Goal: Use online tool/utility: Utilize a website feature to perform a specific function

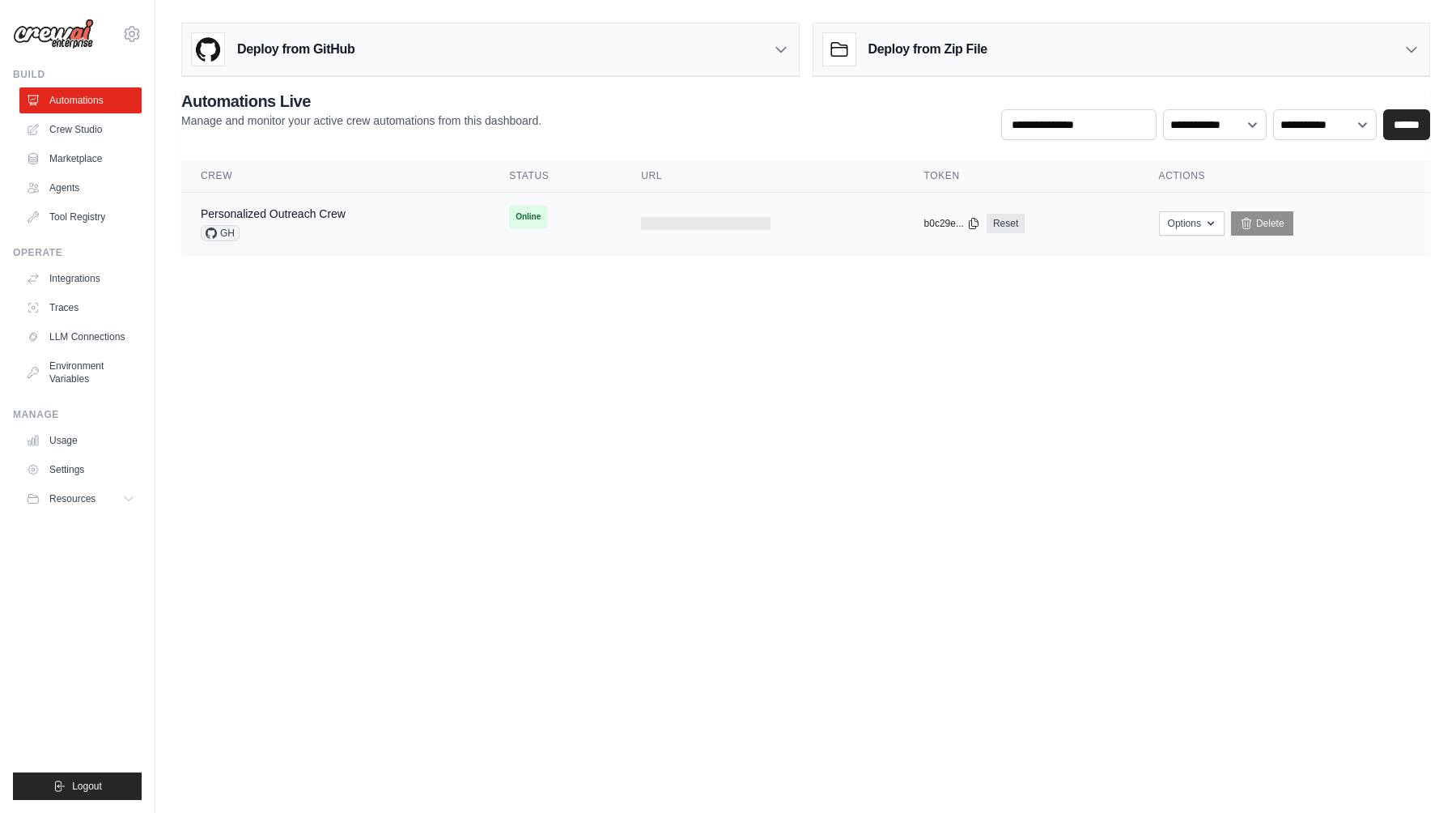
click at [1050, 226] on div "b0c29e... Reset" at bounding box center [1022, 223] width 196 height 20
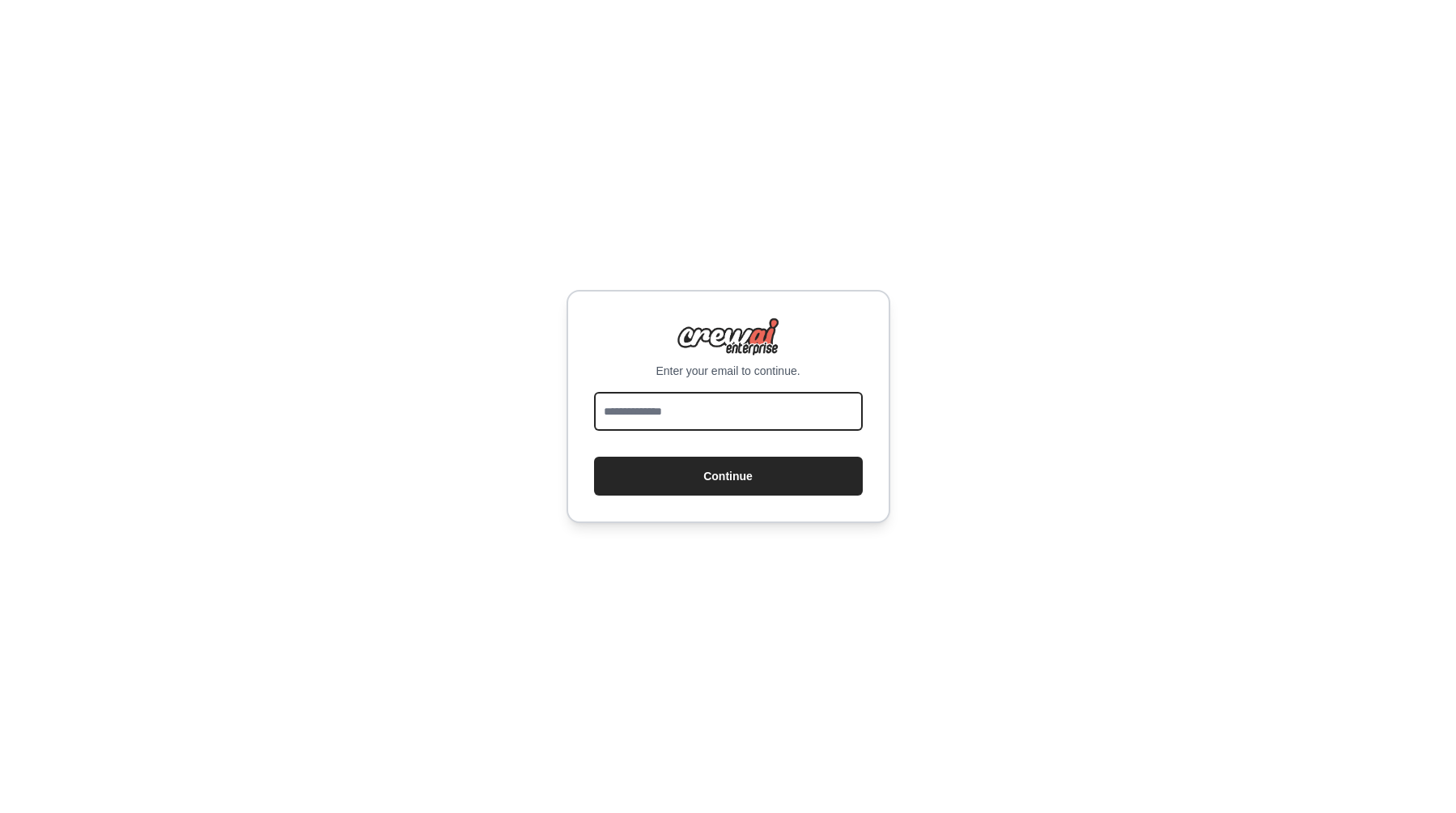
click at [742, 408] on input "email" at bounding box center [729, 411] width 269 height 39
click at [940, 330] on div "Enter your email to continue. Continue" at bounding box center [728, 406] width 1456 height 813
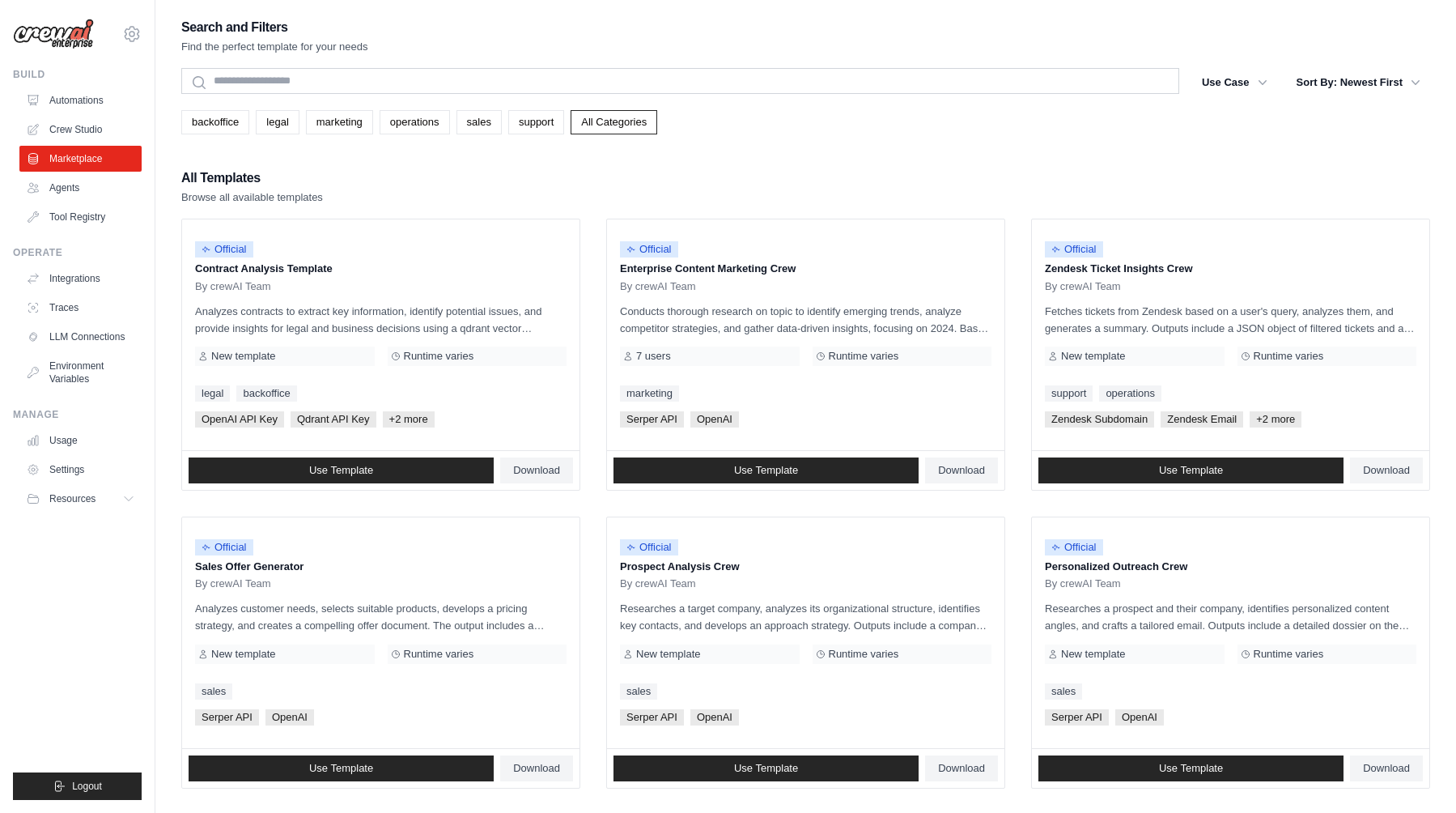
scroll to position [115, 0]
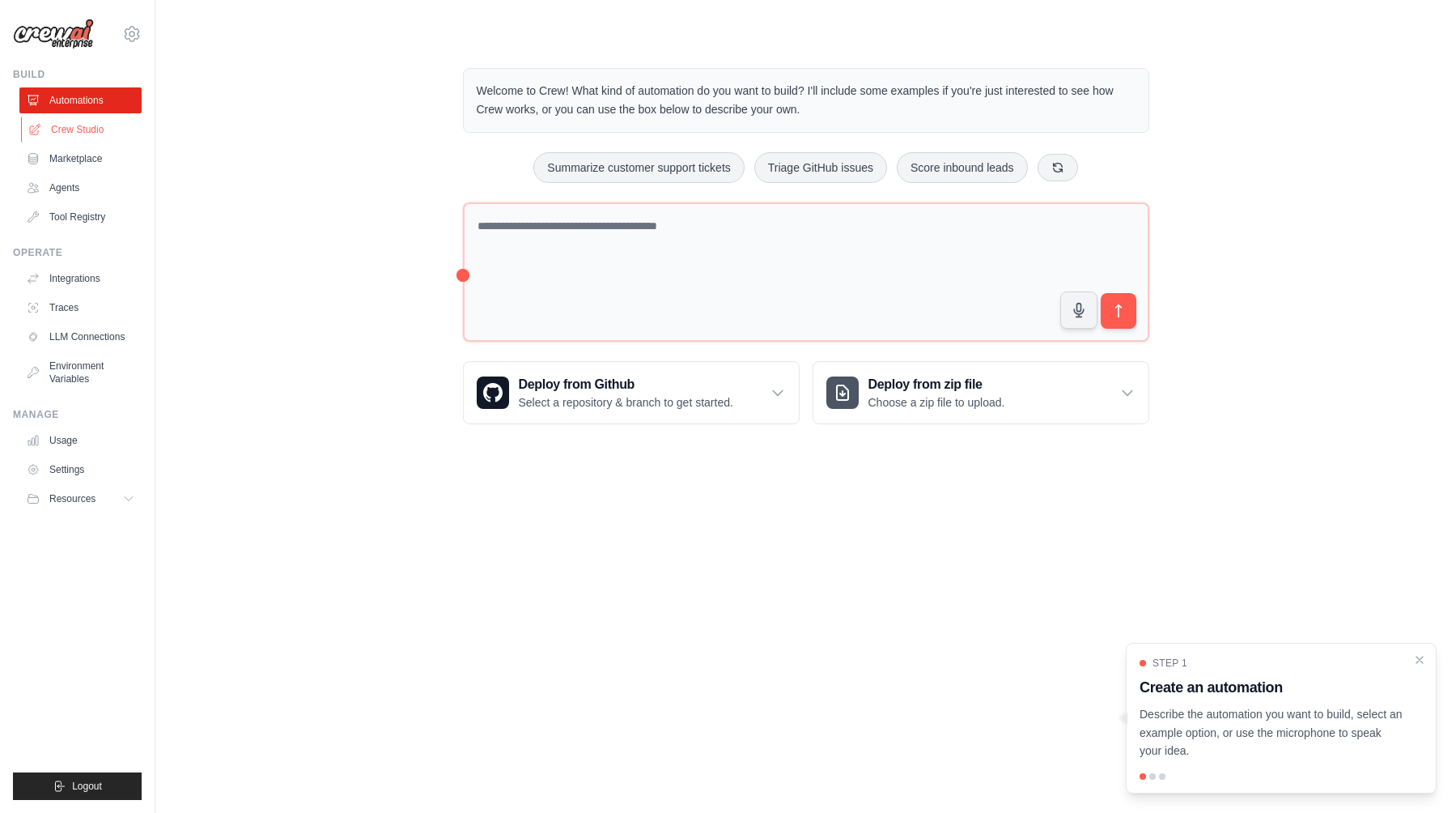
click at [112, 127] on link "Crew Studio" at bounding box center [82, 129] width 122 height 26
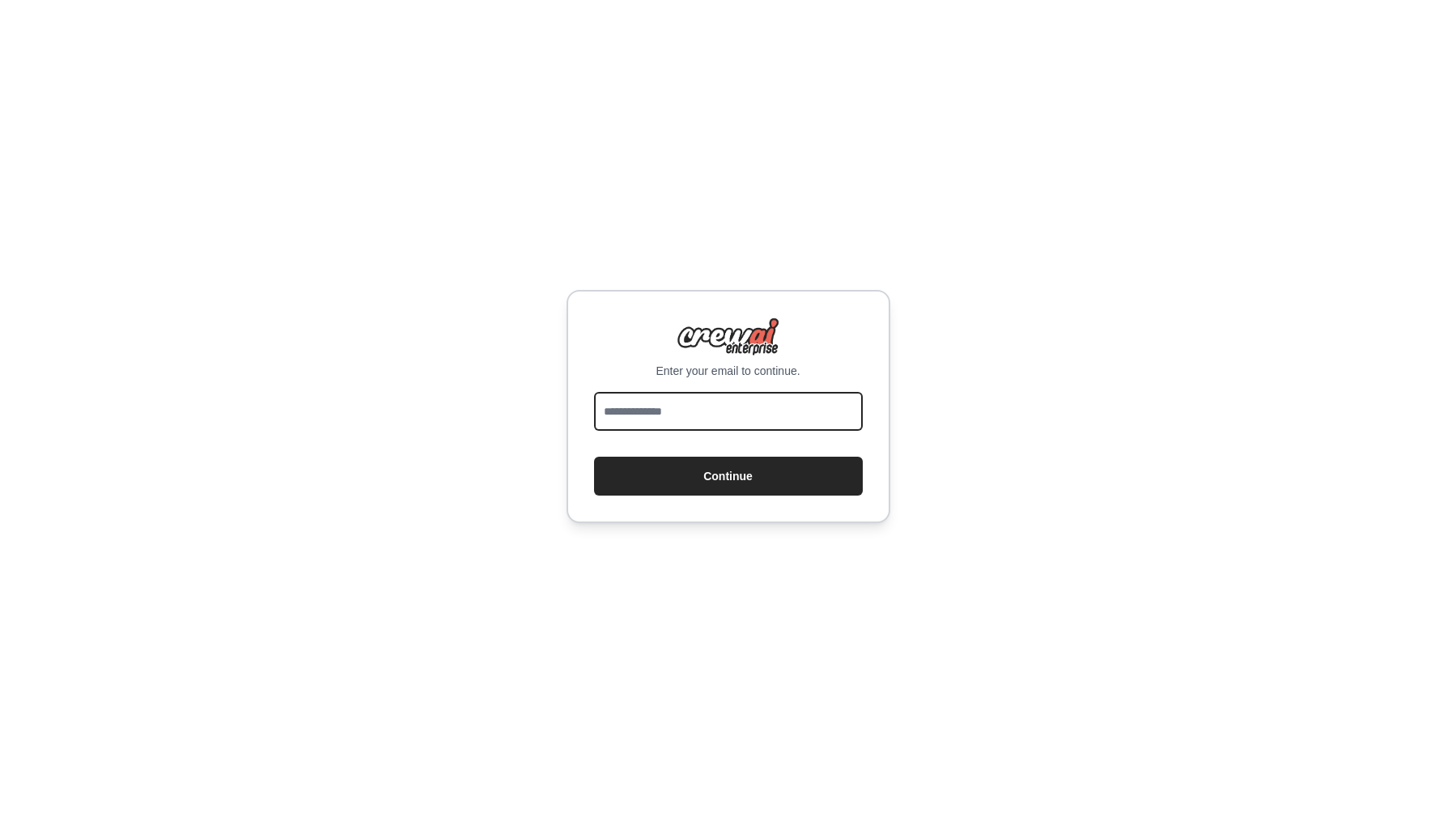
click at [720, 412] on input "email" at bounding box center [729, 411] width 269 height 39
type input "**********"
click at [595, 456] on button "Continue" at bounding box center [729, 475] width 269 height 39
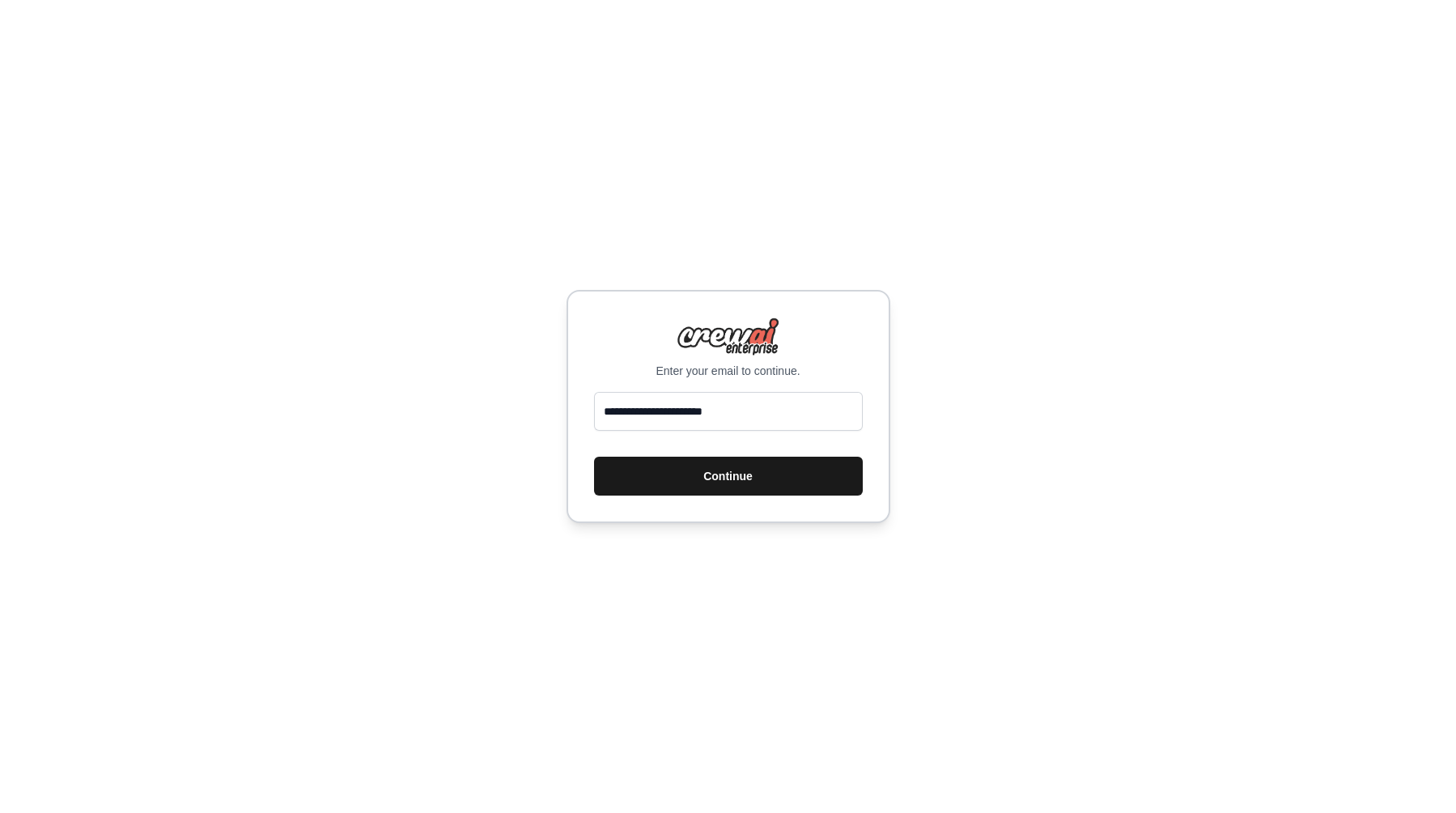
click at [726, 478] on button "Continue" at bounding box center [729, 475] width 269 height 39
click at [718, 474] on button "Continue" at bounding box center [729, 475] width 269 height 39
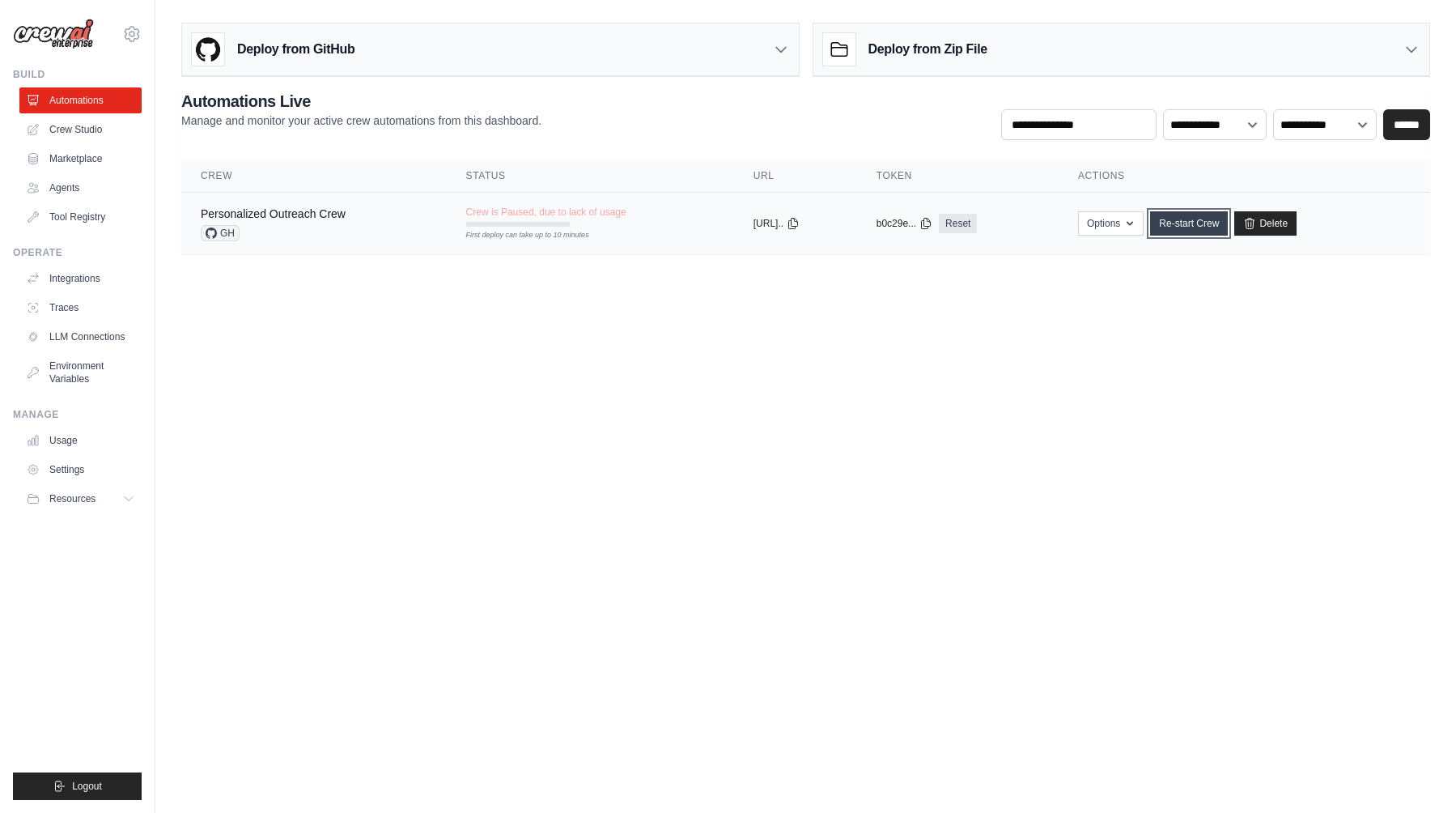
click at [1206, 228] on link "Re-start Crew" at bounding box center [1189, 223] width 78 height 25
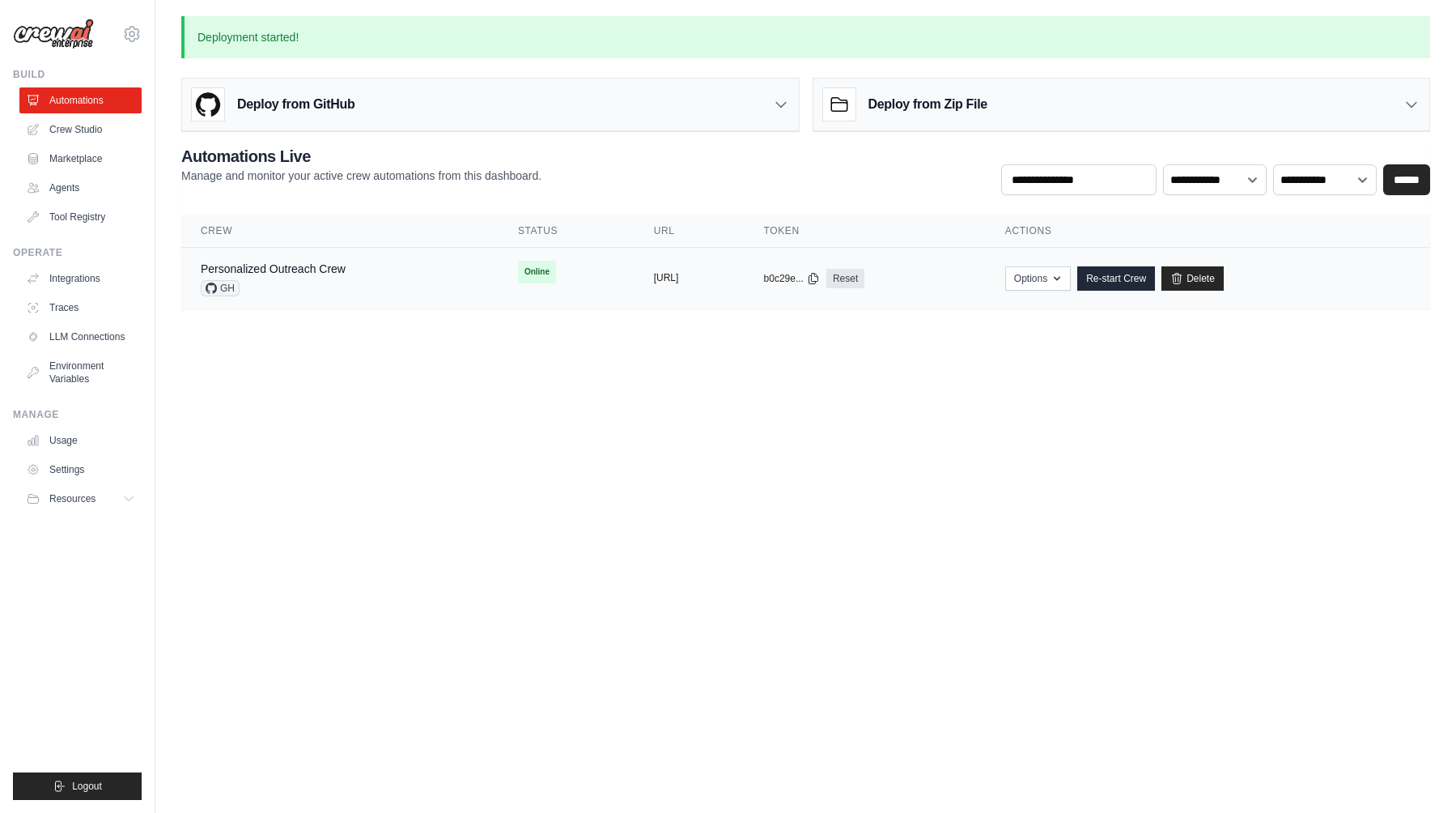
click at [657, 281] on button "[URL]" at bounding box center [666, 278] width 25 height 13
